Goal: Information Seeking & Learning: Check status

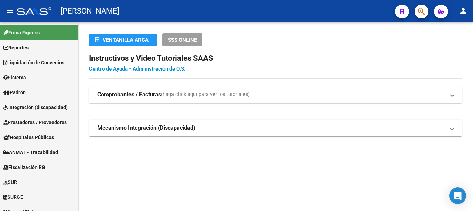
drag, startPoint x: 417, startPoint y: 10, endPoint x: 395, endPoint y: 2, distance: 23.4
click at [412, 9] on div at bounding box center [418, 11] width 19 height 14
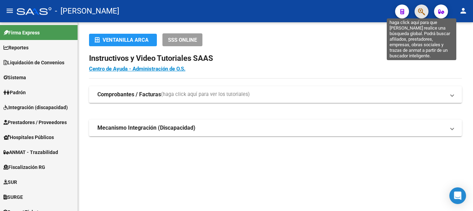
click at [423, 16] on icon "button" at bounding box center [421, 12] width 7 height 8
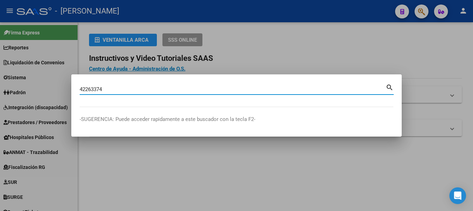
type input "42263374"
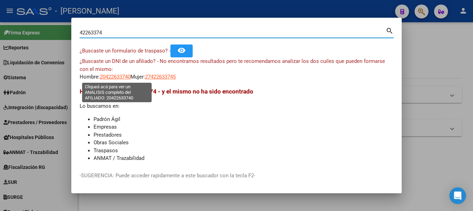
click at [117, 73] on app-link-go-to "20422633740" at bounding box center [115, 77] width 31 height 8
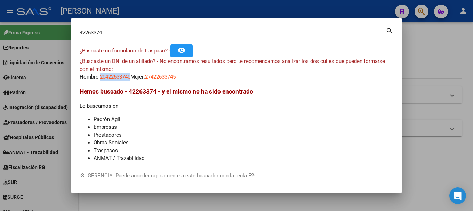
click at [117, 73] on app-link-go-to "20422633740" at bounding box center [115, 77] width 31 height 8
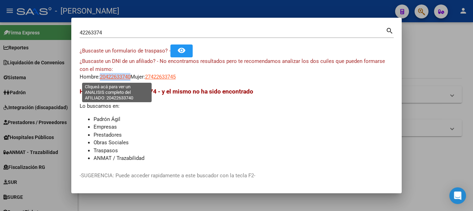
click at [117, 75] on span "20422633740" at bounding box center [115, 77] width 31 height 6
copy span "20422633740"
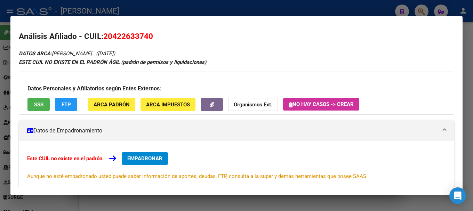
scroll to position [114, 0]
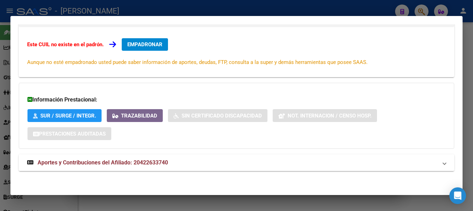
click at [164, 161] on span "Aportes y Contribuciones del Afiliado: 20422633740" at bounding box center [103, 162] width 130 height 7
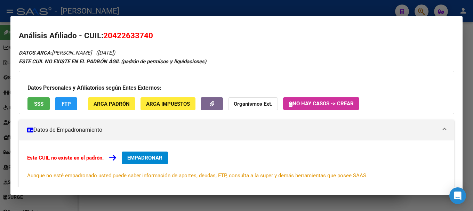
scroll to position [0, 0]
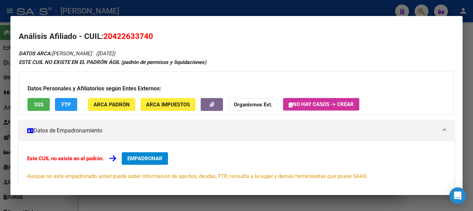
click at [149, 37] on span "20422633740" at bounding box center [128, 36] width 50 height 9
copy span "20422633740"
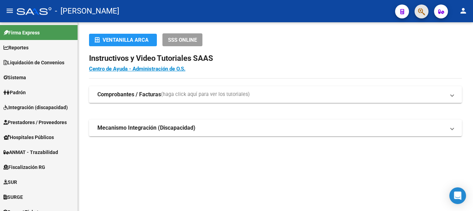
click at [427, 12] on button "button" at bounding box center [421, 12] width 14 height 14
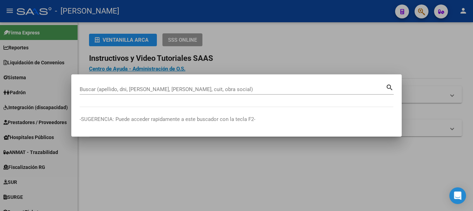
paste input "39760040"
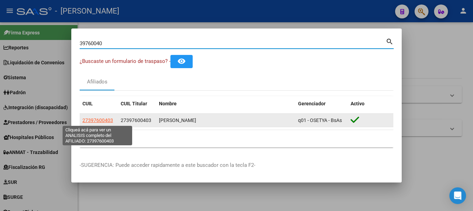
click at [96, 122] on span "27397600403" at bounding box center [97, 120] width 31 height 6
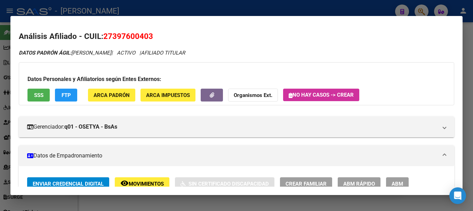
click at [318, 24] on mat-dialog-content "Análisis Afiliado - CUIL: 27397600403 DATOS PADRÓN ÁGIL: RECALDE NOELIA MAGALI …" at bounding box center [236, 105] width 452 height 163
click at [182, 16] on mat-dialog-container "Análisis Afiliado - CUIL: 27397600403 DATOS PADRÓN ÁGIL: RECALDE NOELIA MAGALI …" at bounding box center [236, 105] width 452 height 179
drag, startPoint x: 164, startPoint y: 18, endPoint x: 175, endPoint y: 12, distance: 12.3
click at [165, 18] on mat-dialog-container "Análisis Afiliado - CUIL: 27397600403 DATOS PADRÓN ÁGIL: RECALDE NOELIA MAGALI …" at bounding box center [236, 105] width 452 height 179
click at [175, 12] on div at bounding box center [236, 105] width 473 height 211
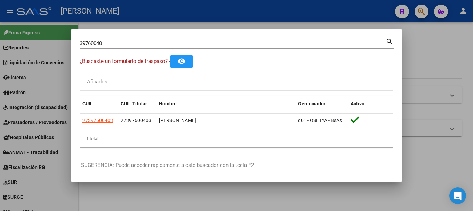
click at [142, 47] on div "39760040 Buscar (apellido, dni, cuil, nro traspaso, cuit, obra social)" at bounding box center [233, 43] width 306 height 10
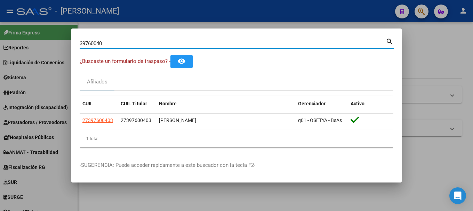
click at [142, 47] on div "39760040 Buscar (apellido, dni, cuil, nro traspaso, cuit, obra social)" at bounding box center [233, 43] width 306 height 10
click at [148, 40] on input "39760040" at bounding box center [233, 43] width 306 height 6
paste input "27321526549"
type input "27321526549"
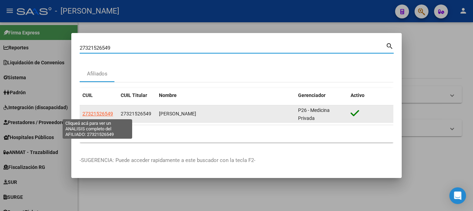
click at [100, 112] on span "27321526549" at bounding box center [97, 114] width 31 height 6
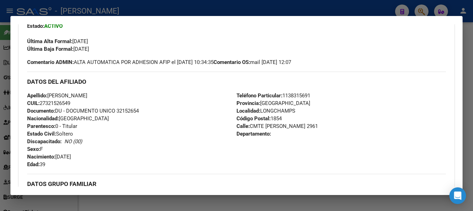
scroll to position [278, 0]
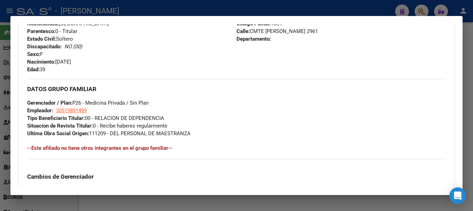
drag, startPoint x: 58, startPoint y: 62, endPoint x: 91, endPoint y: 62, distance: 33.0
click at [91, 62] on div "Apellido: ESTELA MARIA FLORES CUIL: 27321526549 Documento: DU - DOCUMENTO UNICO…" at bounding box center [131, 35] width 209 height 76
copy span "23/01/1986"
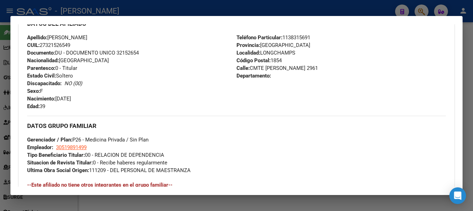
scroll to position [209, 0]
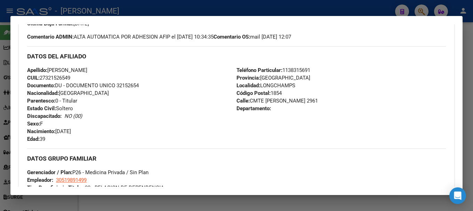
drag, startPoint x: 248, startPoint y: 100, endPoint x: 303, endPoint y: 99, distance: 54.6
click at [303, 99] on span "Calle: CMTE MANUEL PRADO 2961" at bounding box center [276, 101] width 81 height 6
copy span "CMTE MANUEL PRADO"
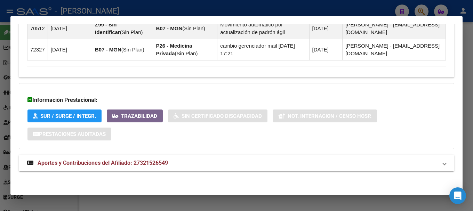
click at [174, 157] on mat-expansion-panel-header "Aportes y Contribuciones del Afiliado: 27321526549" at bounding box center [236, 163] width 435 height 17
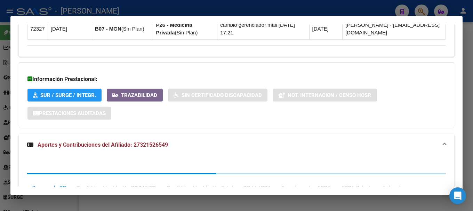
scroll to position [512, 0]
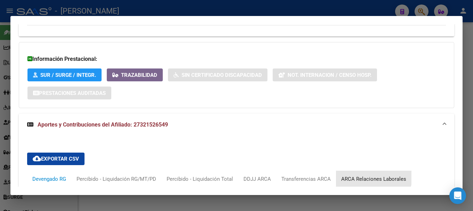
click at [359, 171] on div "ARCA Relaciones Laborales" at bounding box center [373, 179] width 75 height 17
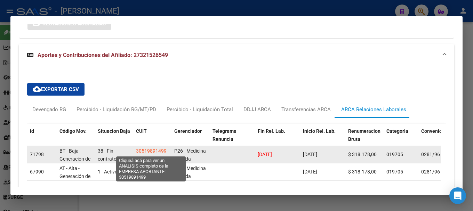
click at [148, 150] on span "30519891499" at bounding box center [151, 151] width 31 height 6
type textarea "30519891499"
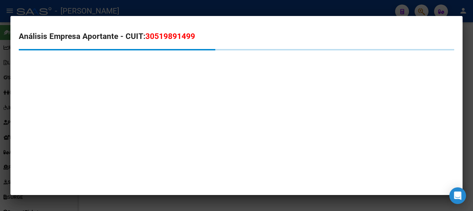
click at [183, 40] on span "30519891499" at bounding box center [170, 36] width 50 height 9
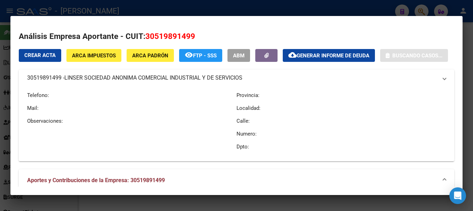
copy span "30519891499"
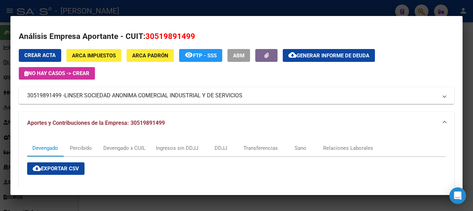
click at [266, 8] on div at bounding box center [236, 105] width 473 height 211
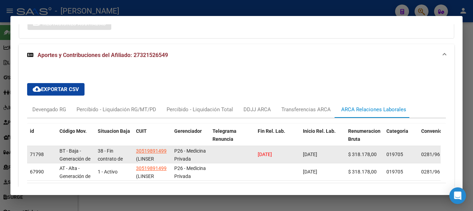
drag, startPoint x: 329, startPoint y: 154, endPoint x: 301, endPoint y: 154, distance: 28.8
click at [301, 154] on datatable-body-cell "14/05/2025" at bounding box center [322, 154] width 45 height 17
copy span "14/05/2025"
click at [148, 158] on span "(LINSER SOCIEDAD ANONIMA COMERCIAL INDUSTRIAL Y DE SERVICIOS)" at bounding box center [152, 178] width 33 height 45
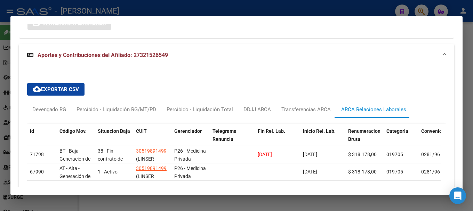
copy span "LINSER"
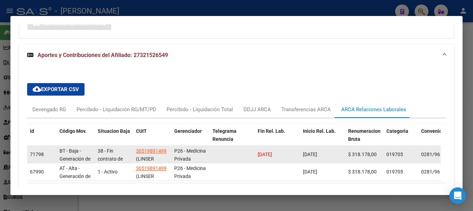
click at [317, 149] on datatable-body-cell "14/05/2025" at bounding box center [322, 154] width 45 height 17
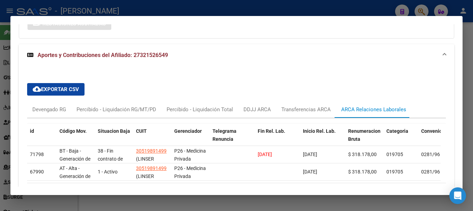
copy span "14/05/2025"
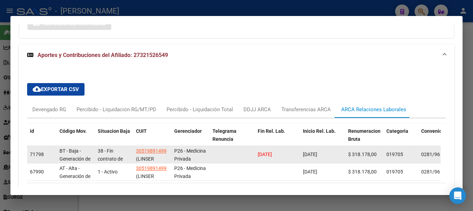
click at [272, 156] on span "15/08/2025" at bounding box center [265, 155] width 14 height 6
copy span "15/08/2025"
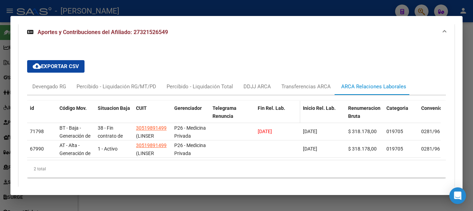
scroll to position [616, 0]
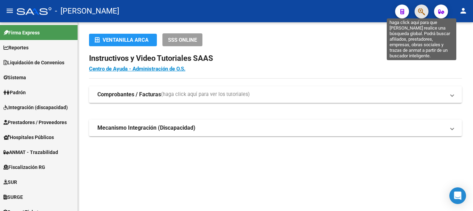
click at [418, 11] on icon "button" at bounding box center [421, 12] width 7 height 8
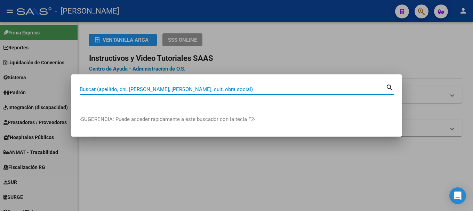
paste input "30251088"
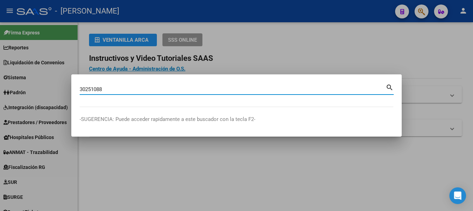
type input "30251088"
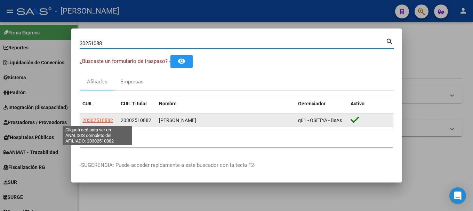
click at [92, 119] on span "20302510882" at bounding box center [97, 120] width 31 height 6
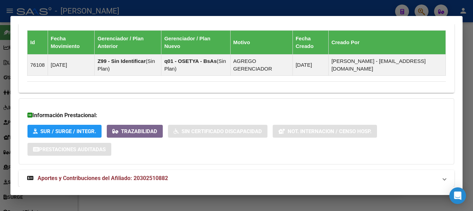
scroll to position [442, 0]
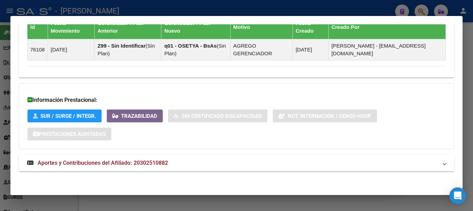
click at [175, 160] on mat-panel-title "Aportes y Contribuciones del Afiliado: 20302510882" at bounding box center [232, 163] width 410 height 8
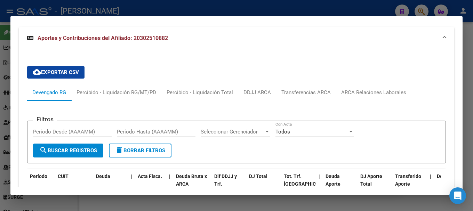
click at [366, 101] on div "Filtros Período Desde (AAAAMM) Período Hasta (AAAAMM) Seleccionar Gerenciador S…" at bounding box center [236, 186] width 418 height 170
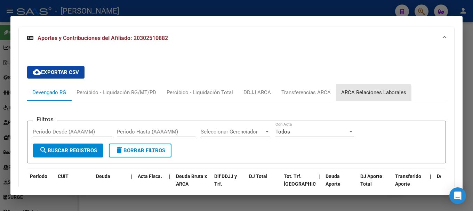
click at [368, 99] on div "ARCA Relaciones Laborales" at bounding box center [373, 92] width 75 height 17
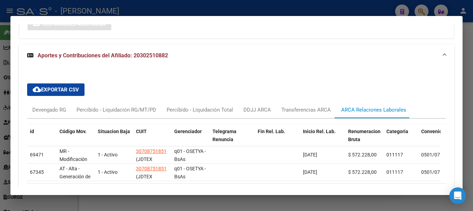
scroll to position [570, 0]
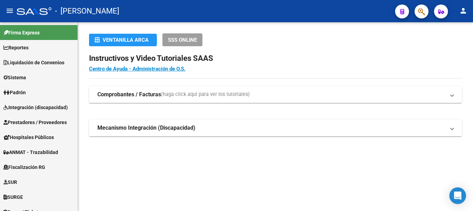
click at [418, 13] on icon "button" at bounding box center [421, 12] width 7 height 8
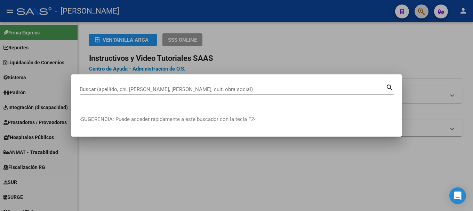
paste input "29551962"
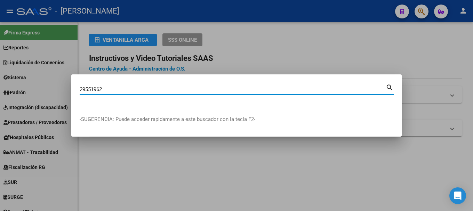
type input "29551962"
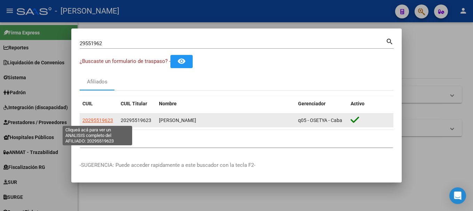
click at [103, 118] on span "20295519623" at bounding box center [97, 120] width 31 height 6
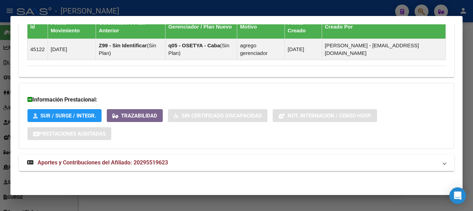
click at [231, 162] on mat-panel-title "Aportes y Contribuciones del Afiliado: 20295519623" at bounding box center [232, 162] width 410 height 8
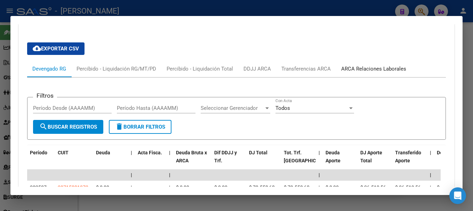
click at [382, 69] on div "ARCA Relaciones Laborales" at bounding box center [373, 69] width 65 height 8
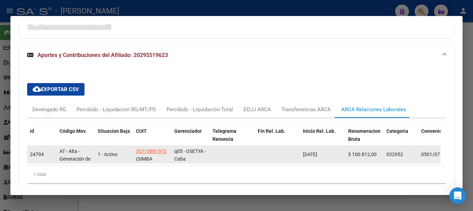
scroll to position [610, 0]
